Goal: Understand process/instructions: Learn about a topic

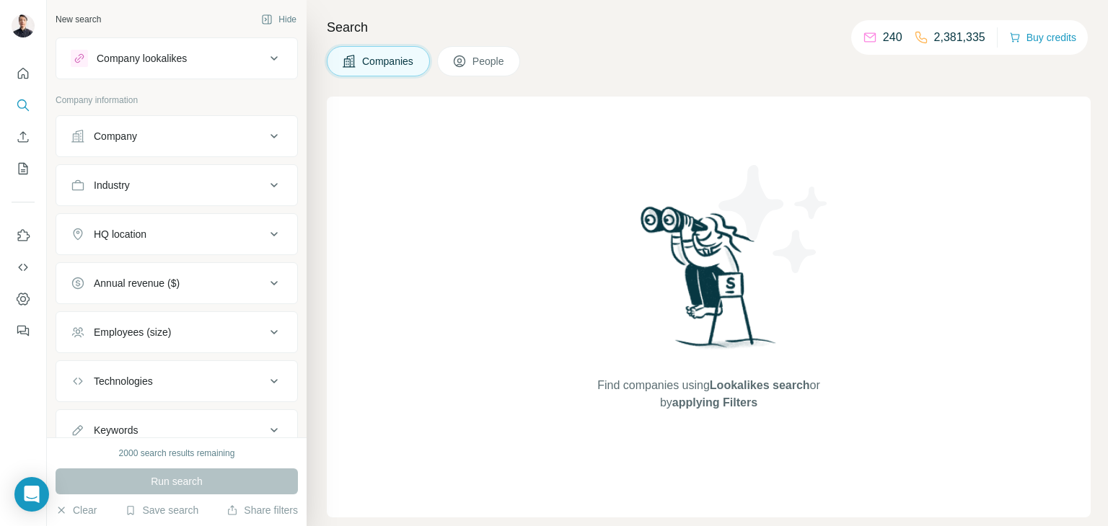
click at [941, 32] on p "2,381,335" at bounding box center [959, 37] width 51 height 17
click at [24, 85] on button "Quick start" at bounding box center [23, 74] width 23 height 26
click at [25, 79] on icon "Quick start" at bounding box center [23, 73] width 14 height 14
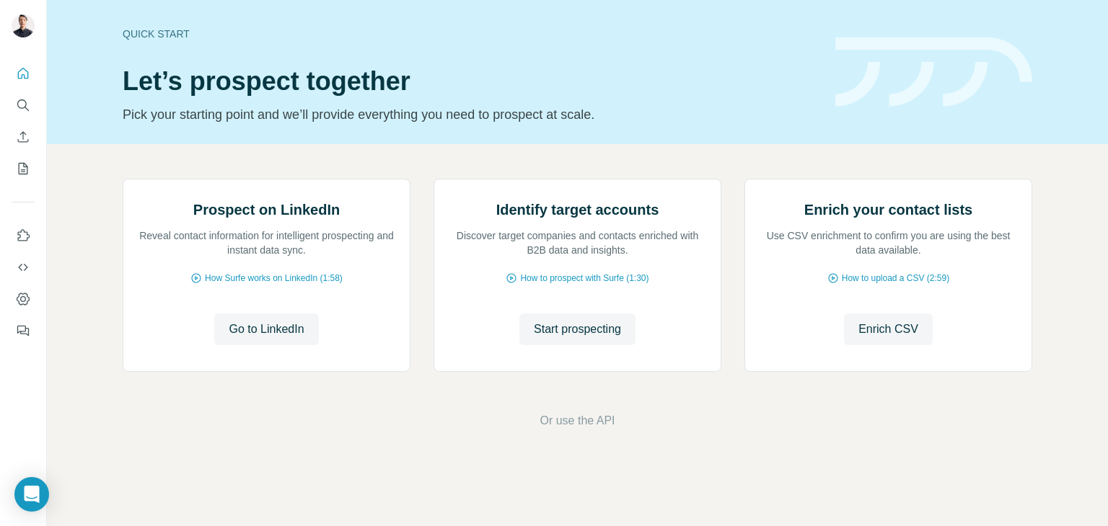
scroll to position [97, 0]
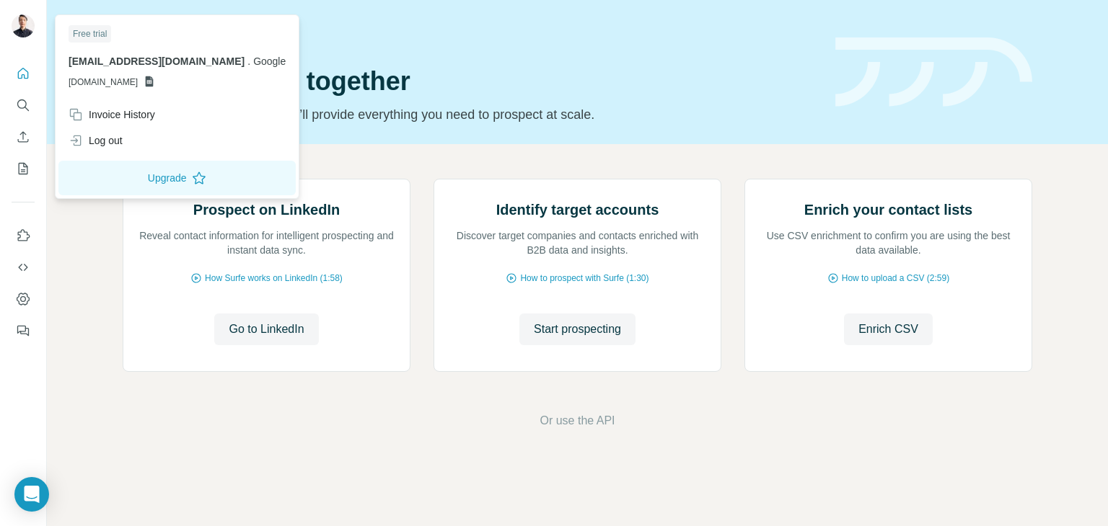
click at [19, 22] on img at bounding box center [23, 25] width 23 height 23
click at [60, 270] on div "Prospect on LinkedIn Reveal contact information for intelligent prospecting and…" at bounding box center [577, 304] width 1061 height 320
